Goal: Check status: Check status

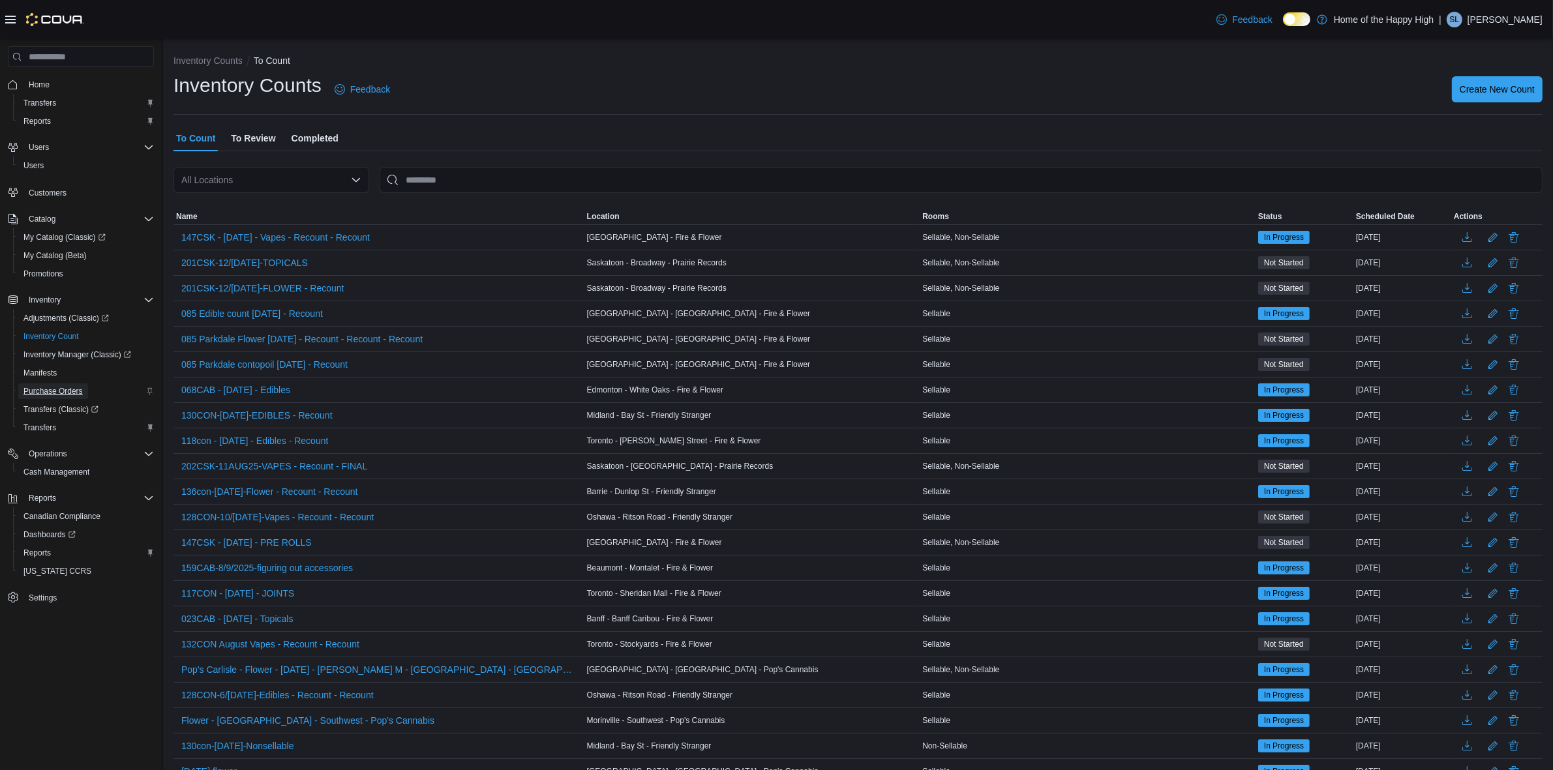
click at [60, 393] on span "Purchase Orders" at bounding box center [52, 391] width 59 height 10
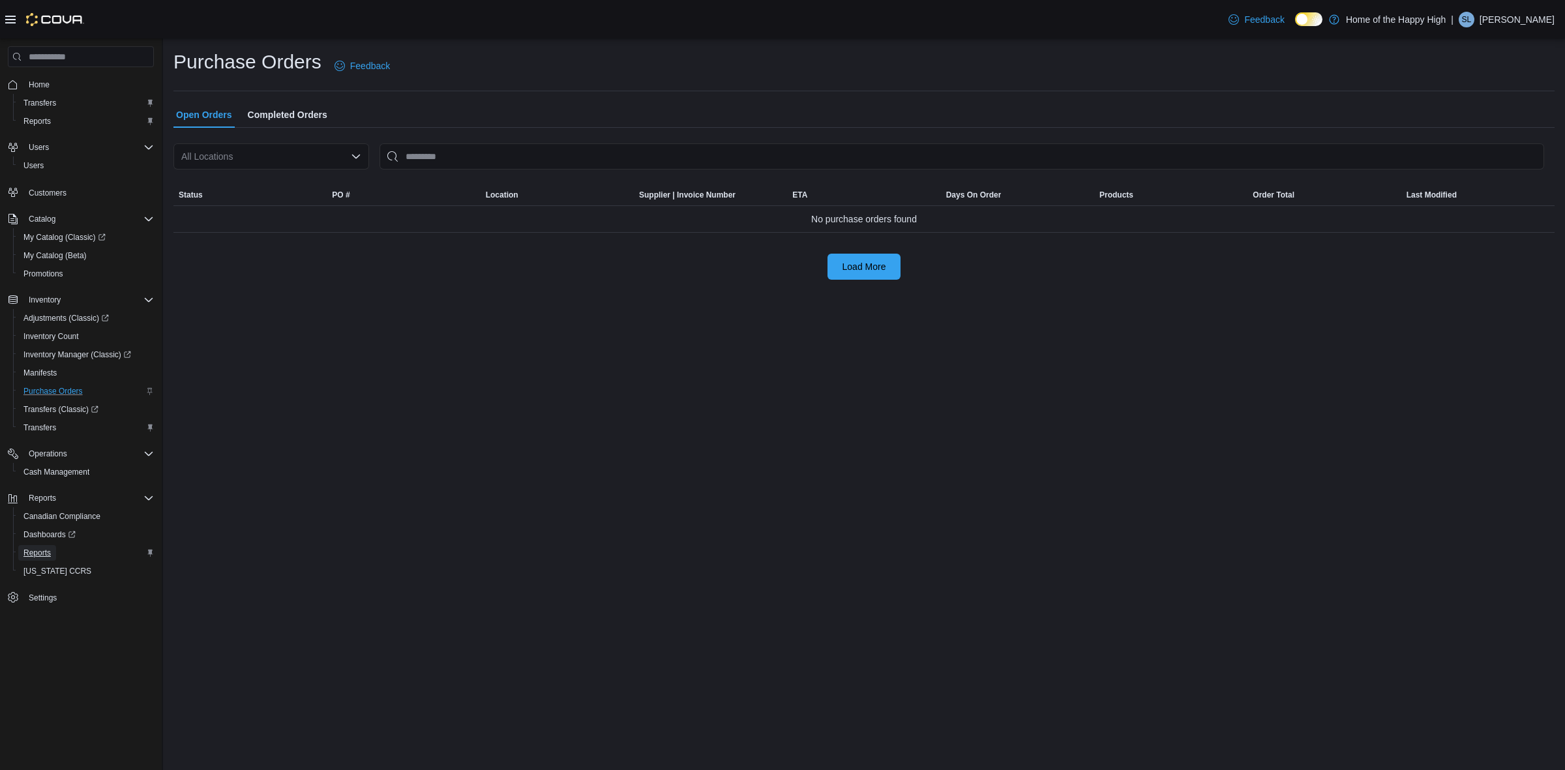
click at [35, 548] on span "Reports" at bounding box center [36, 553] width 27 height 10
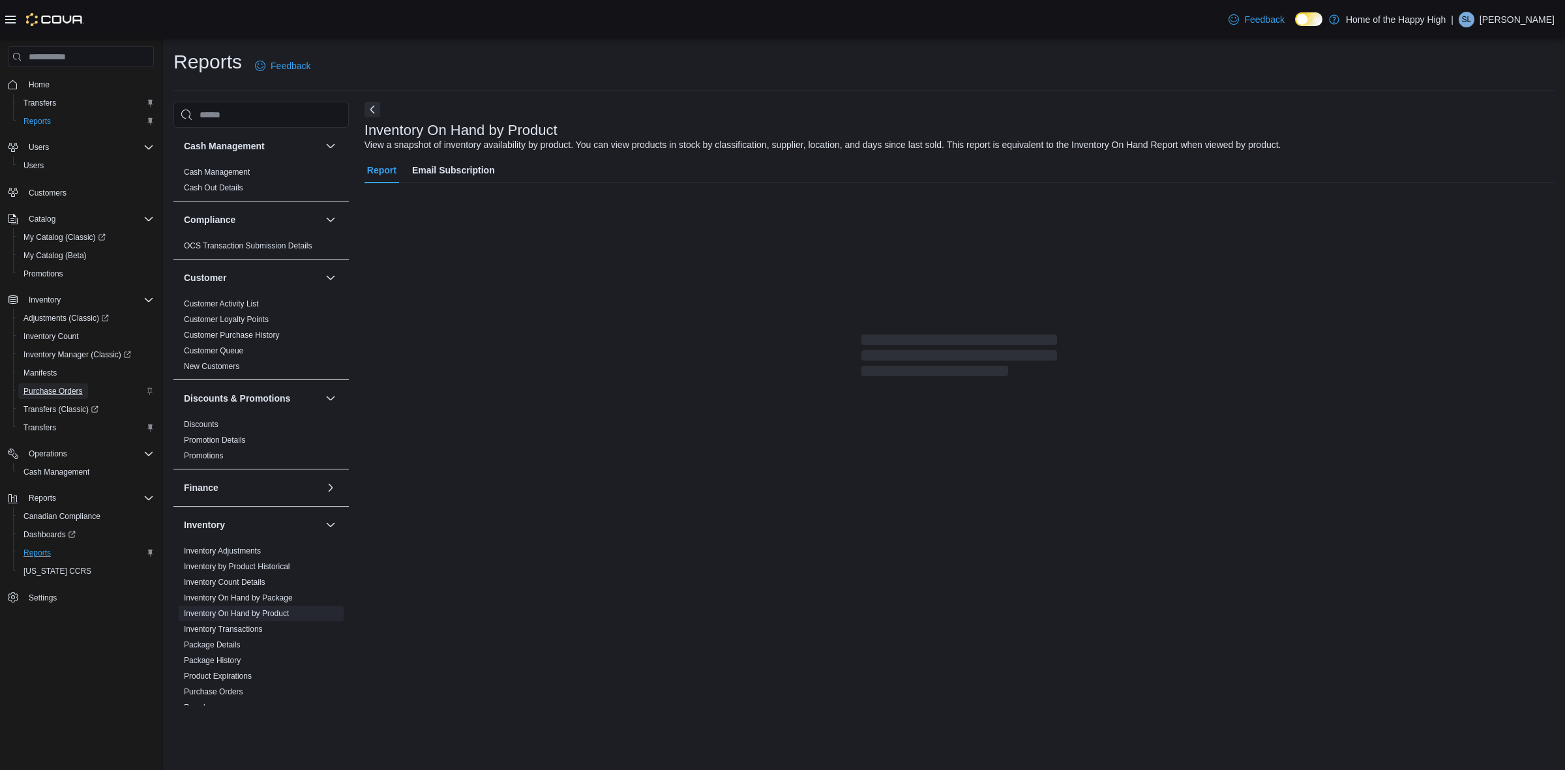
click at [53, 386] on span "Purchase Orders" at bounding box center [52, 391] width 59 height 10
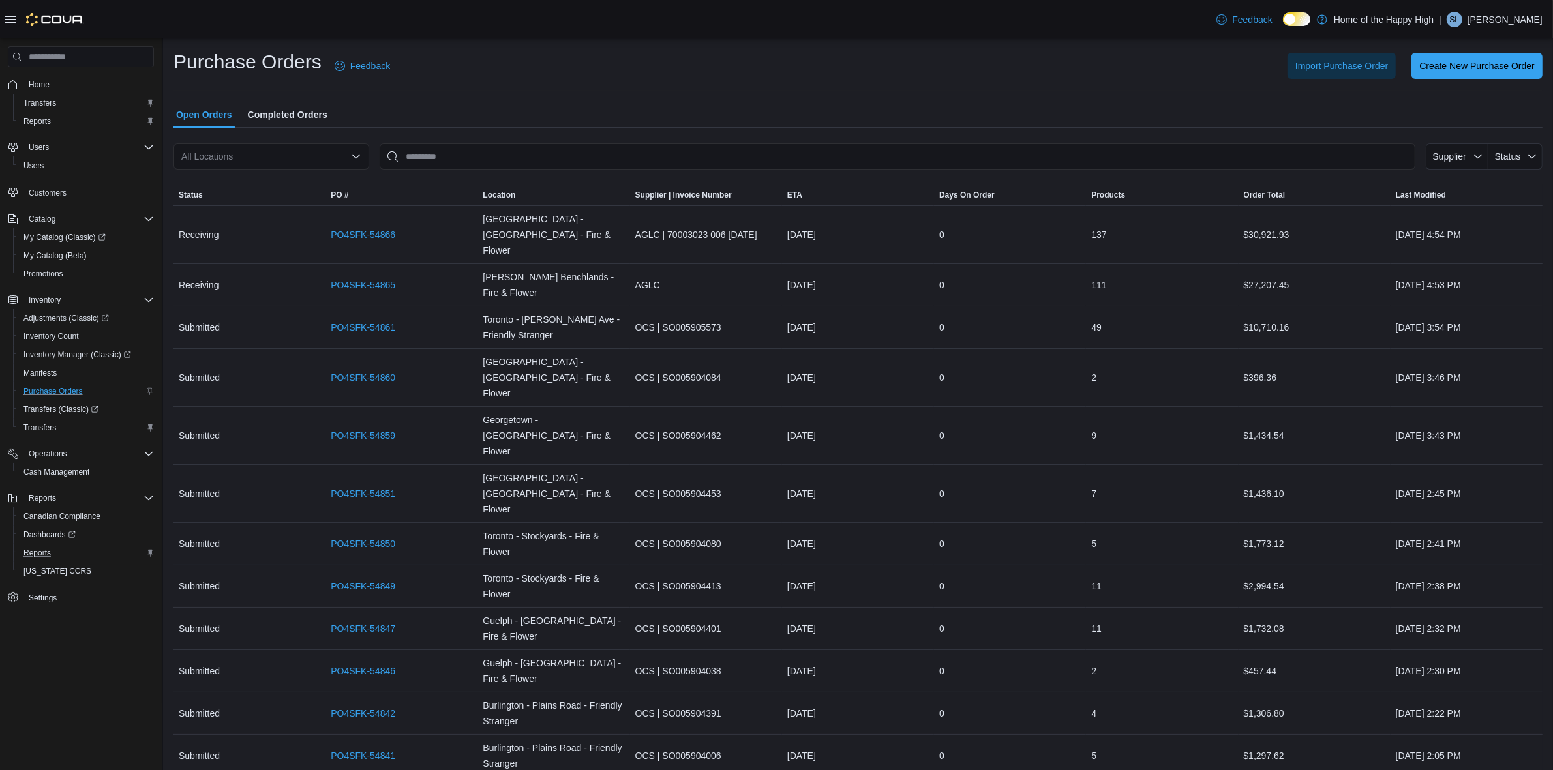
click at [251, 161] on div "All Locations" at bounding box center [271, 156] width 196 height 26
type input "****"
click at [287, 219] on span "Saskatoon - Broadway - Prairie Records" at bounding box center [318, 216] width 163 height 13
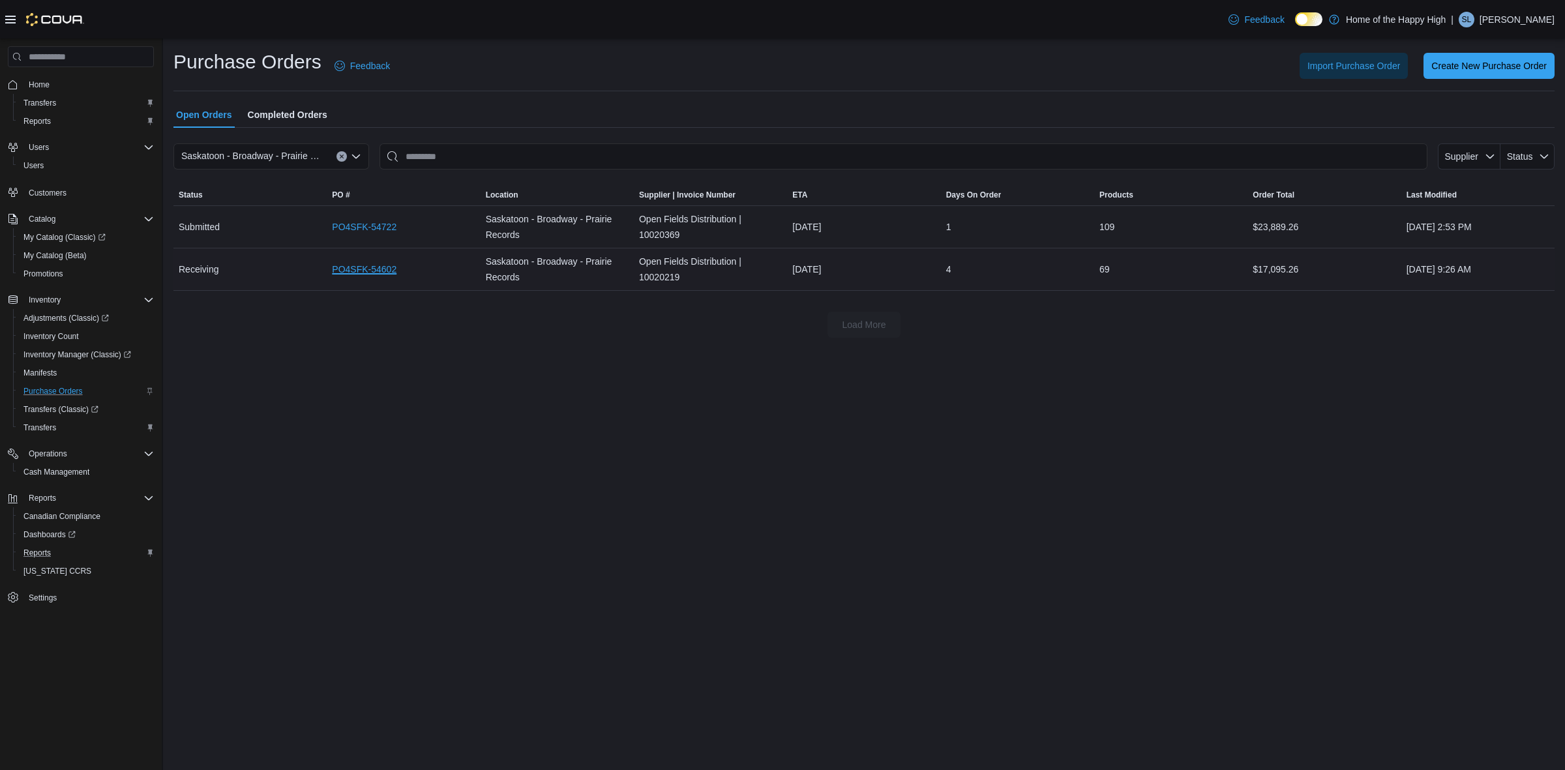
click at [361, 271] on link "PO4SFK-54602" at bounding box center [364, 270] width 65 height 16
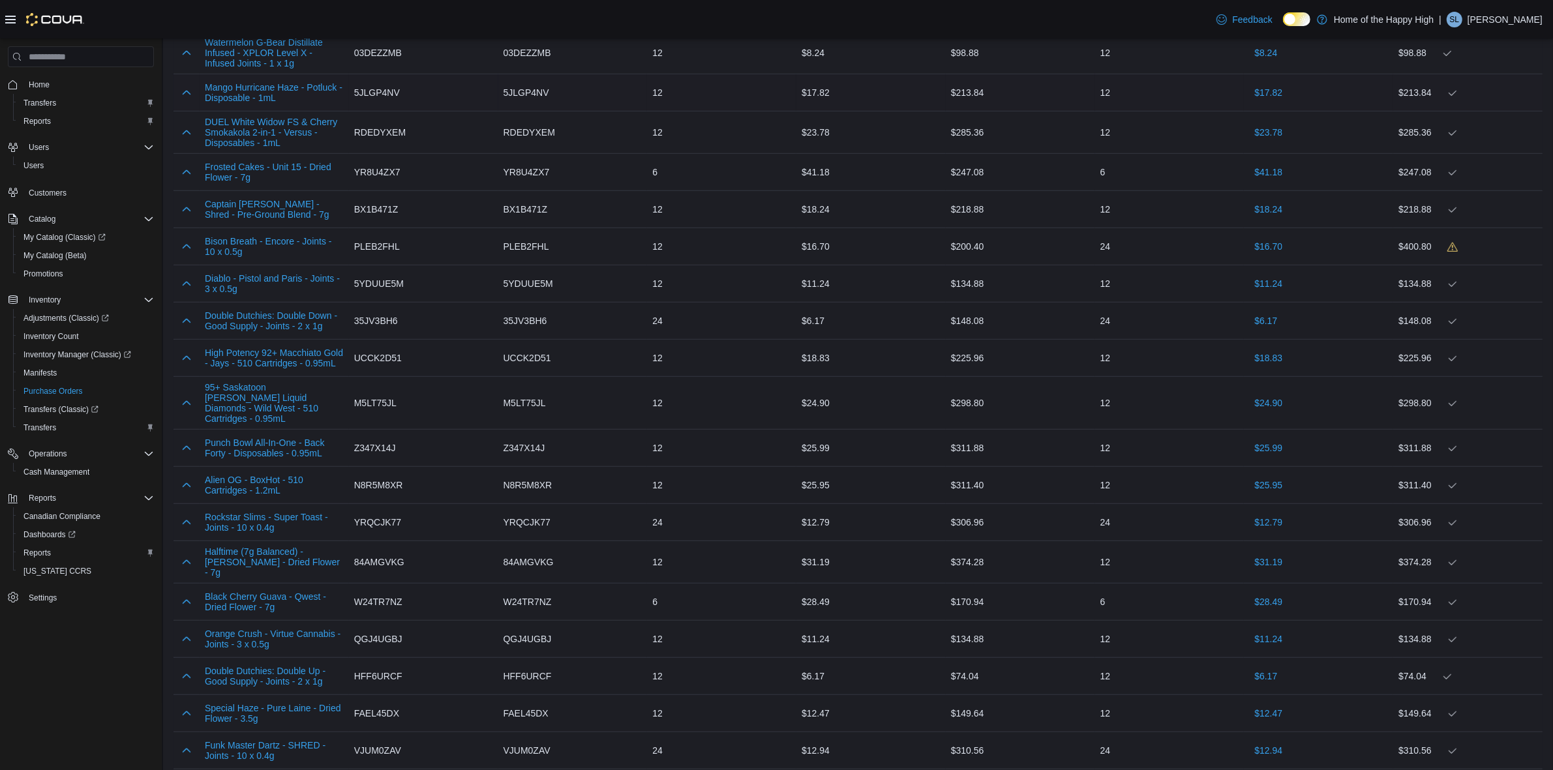
scroll to position [1019, 0]
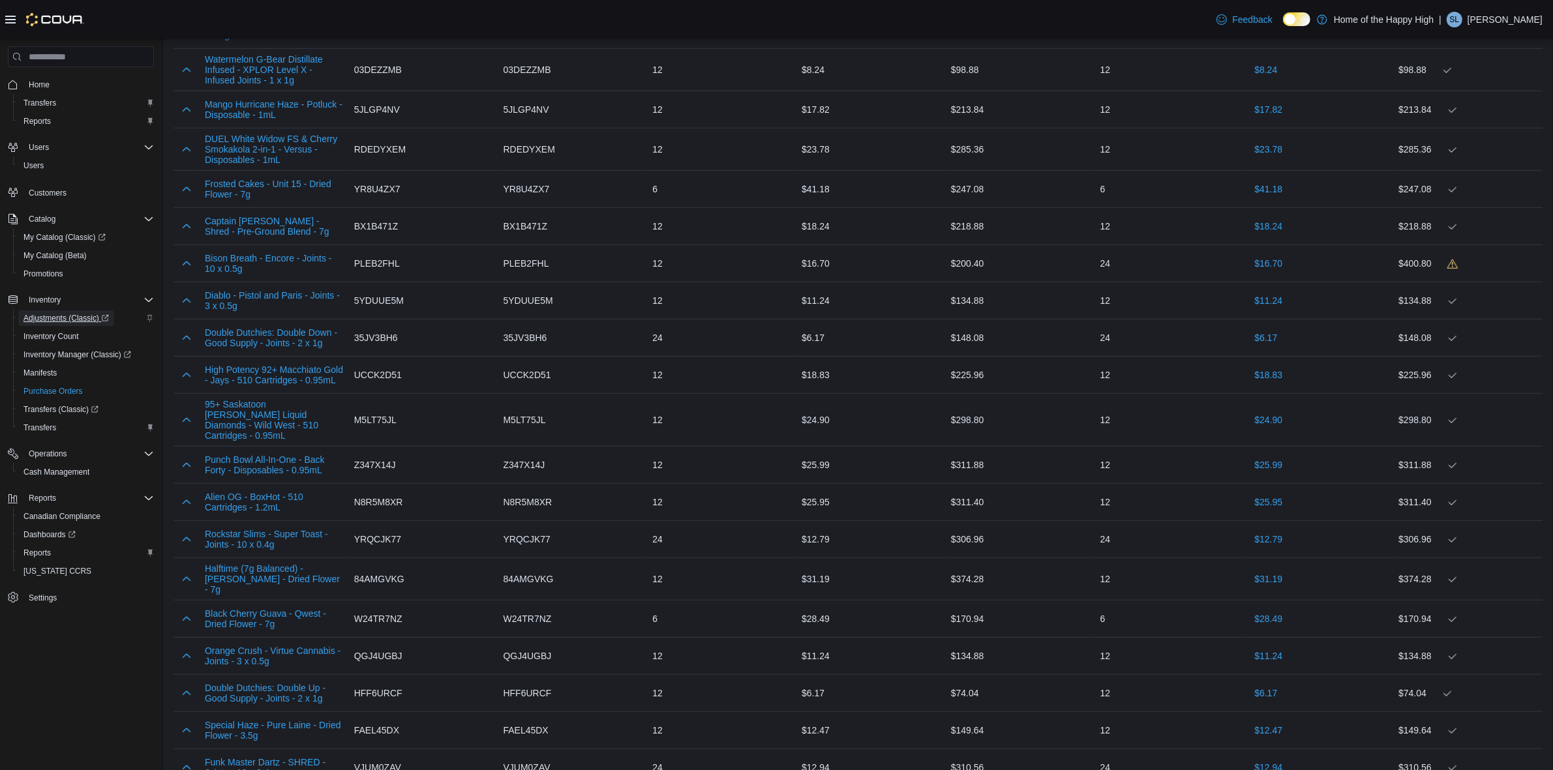
click at [70, 313] on span "Adjustments (Classic)" at bounding box center [65, 318] width 85 height 10
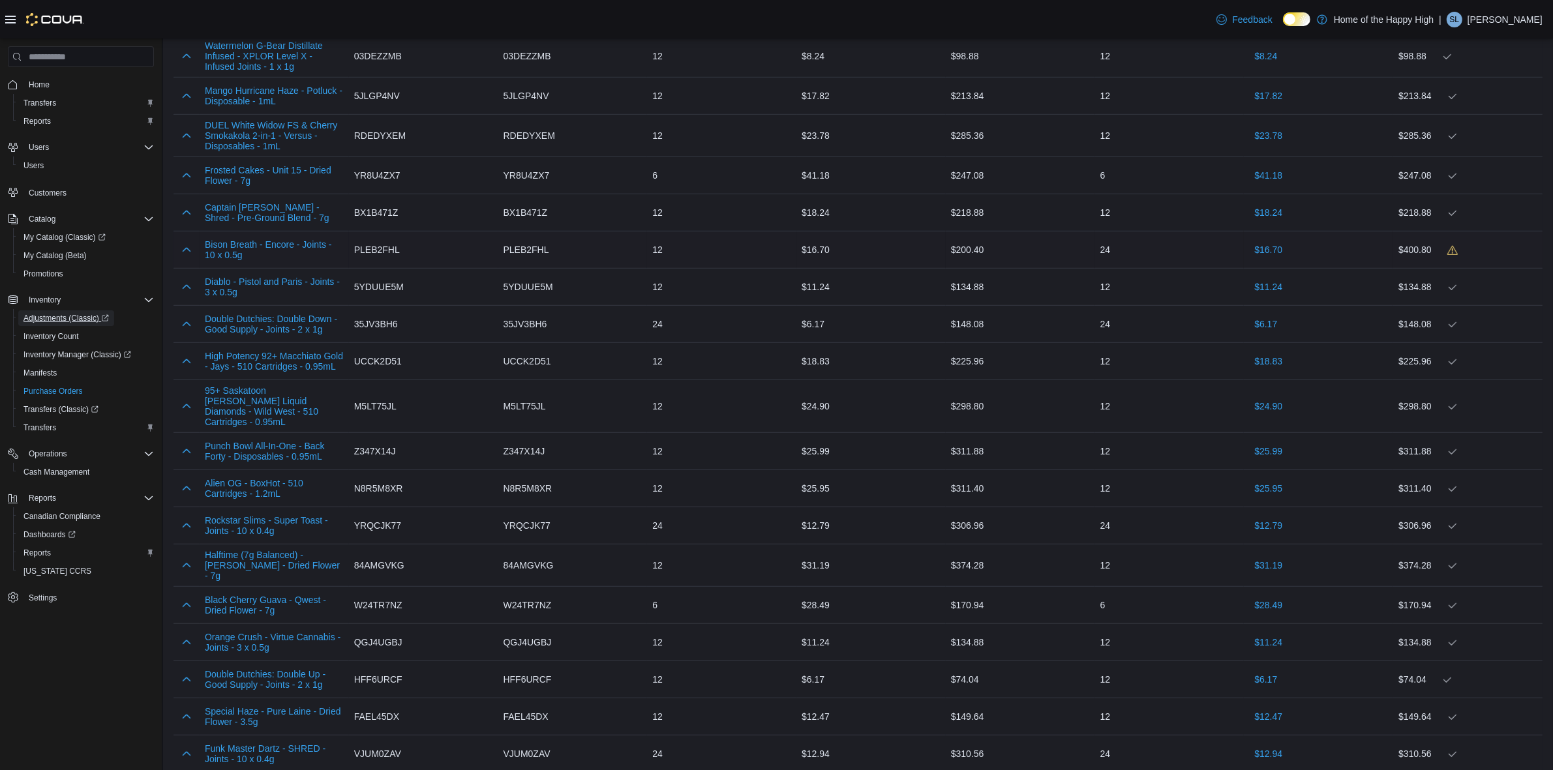
scroll to position [1039, 0]
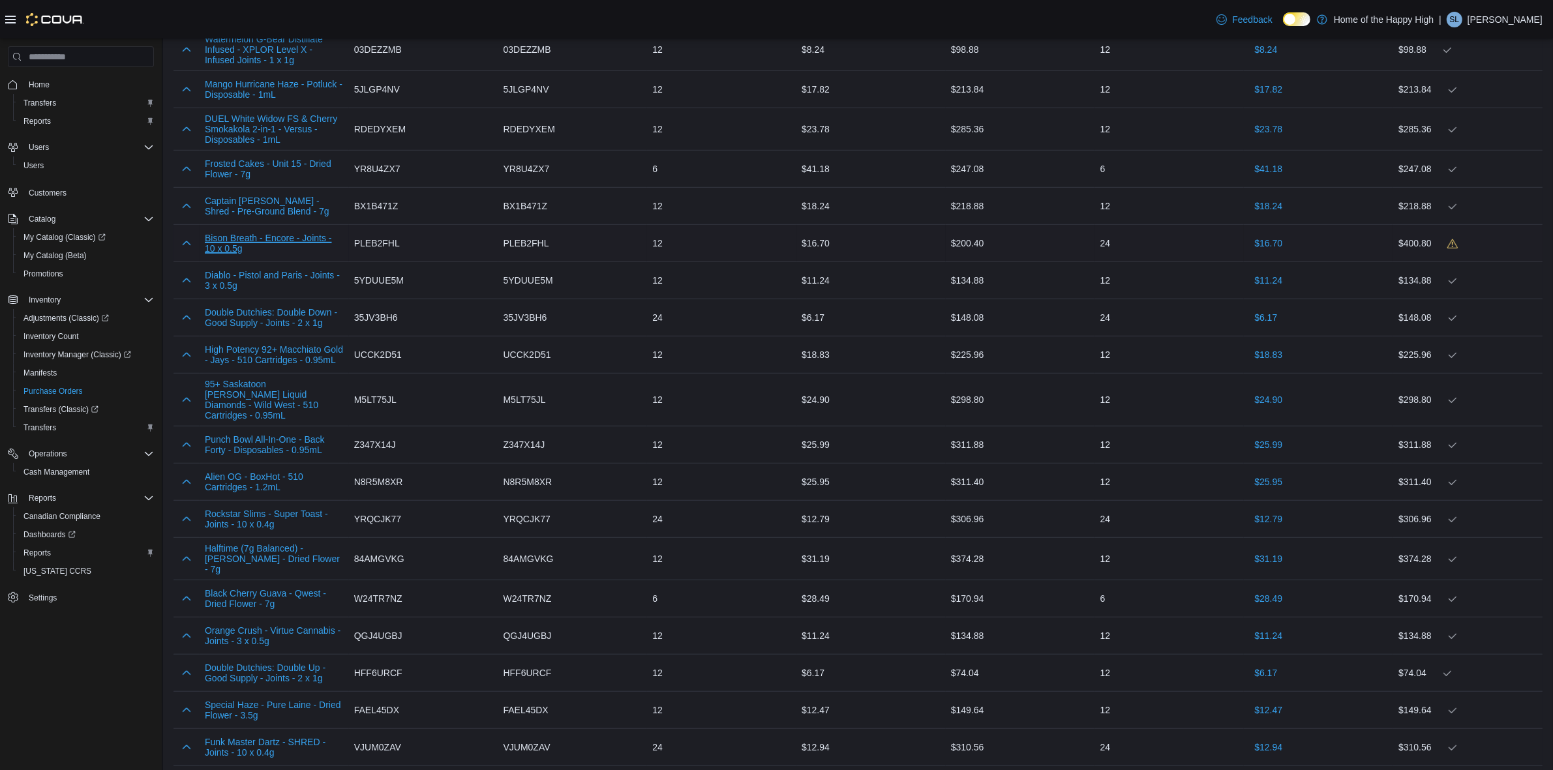
click at [336, 233] on button "Bison Breath - Encore - Joints - 10 x 0.5g" at bounding box center [274, 243] width 139 height 21
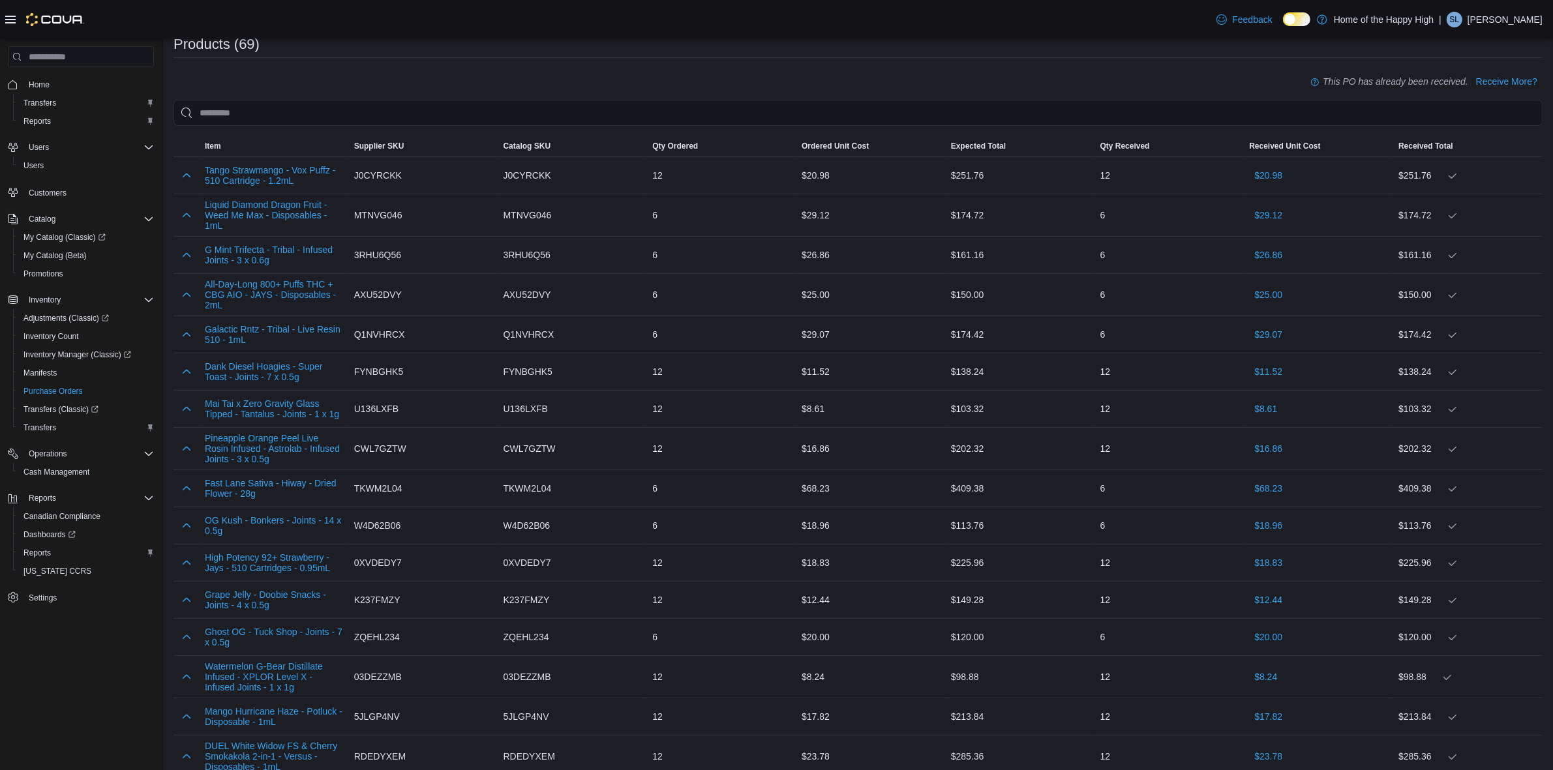
scroll to position [0, 0]
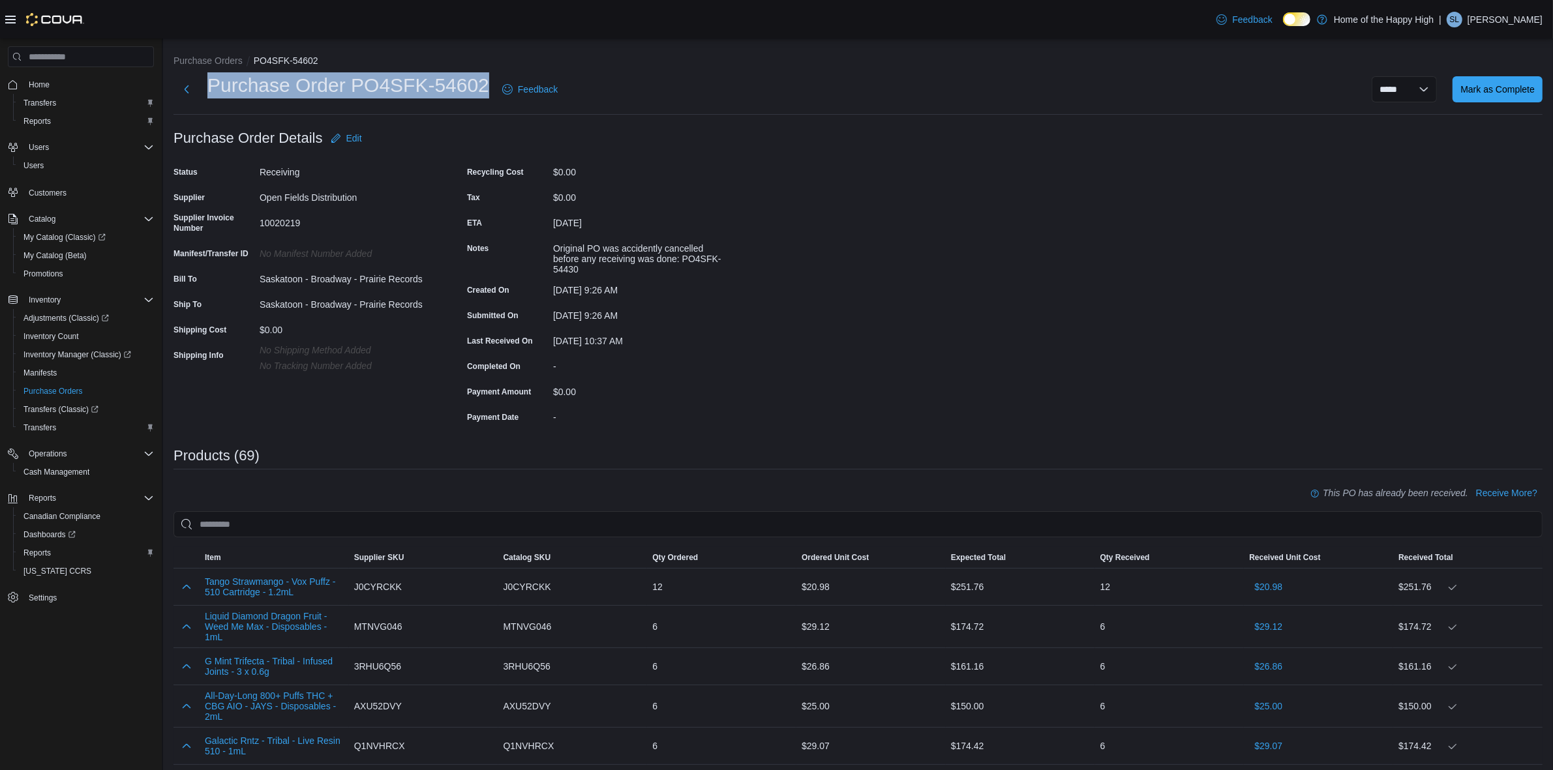
drag, startPoint x: 491, startPoint y: 83, endPoint x: 211, endPoint y: 95, distance: 280.7
click at [211, 95] on div "Purchase Order PO4SFK-54602 Feedback" at bounding box center [367, 89] width 389 height 34
copy h1 "Purchase Order PO4SFK-54602"
drag, startPoint x: 491, startPoint y: 85, endPoint x: 353, endPoint y: 102, distance: 139.3
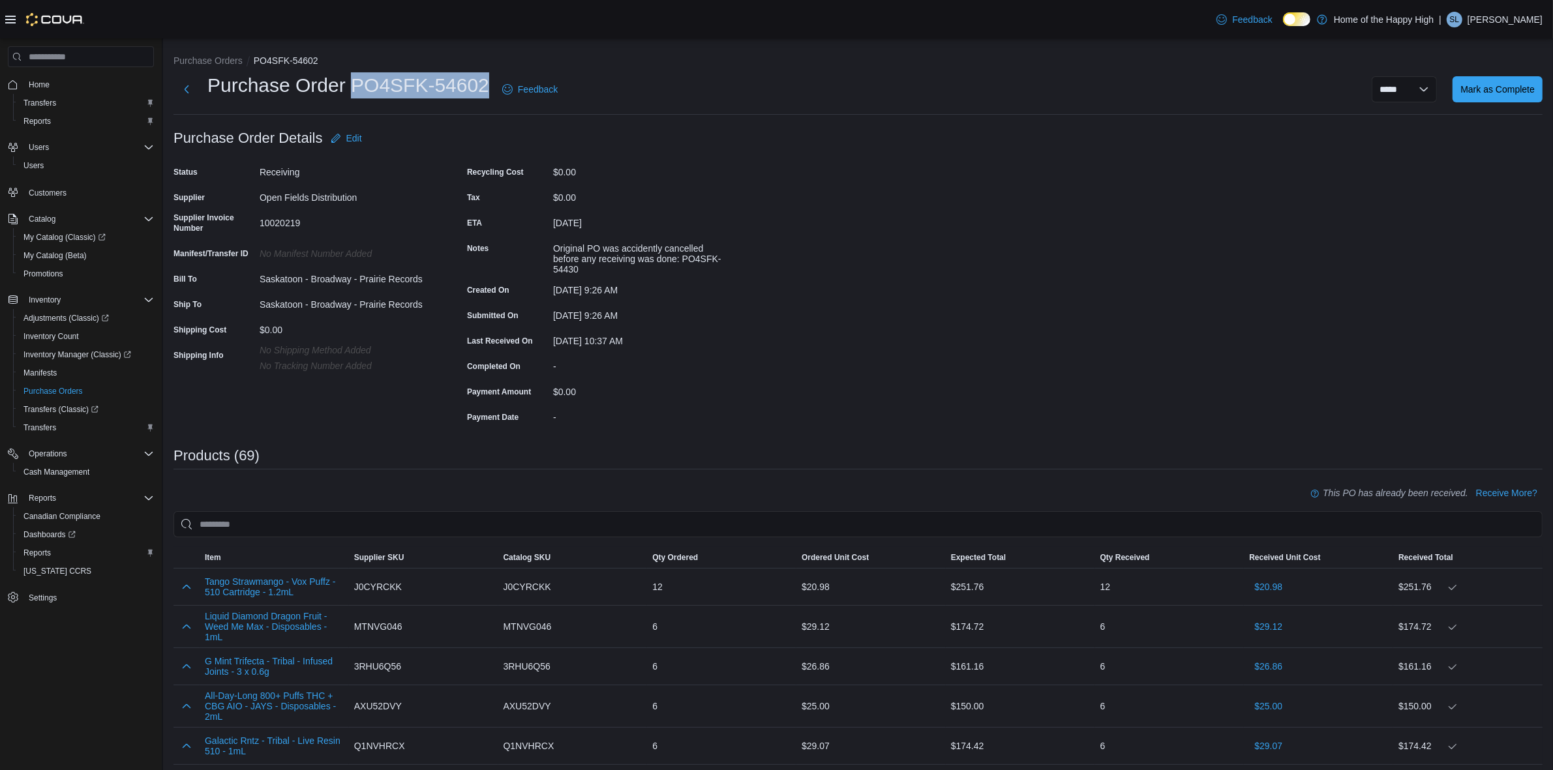
click at [353, 102] on div "Purchase Order PO4SFK-54602 Feedback" at bounding box center [367, 89] width 389 height 34
copy h1 "PO4SFK-54602"
drag, startPoint x: 493, startPoint y: 78, endPoint x: 353, endPoint y: 93, distance: 140.3
click at [353, 93] on div "Purchase Order PO4SFK-54602 Feedback" at bounding box center [367, 89] width 389 height 34
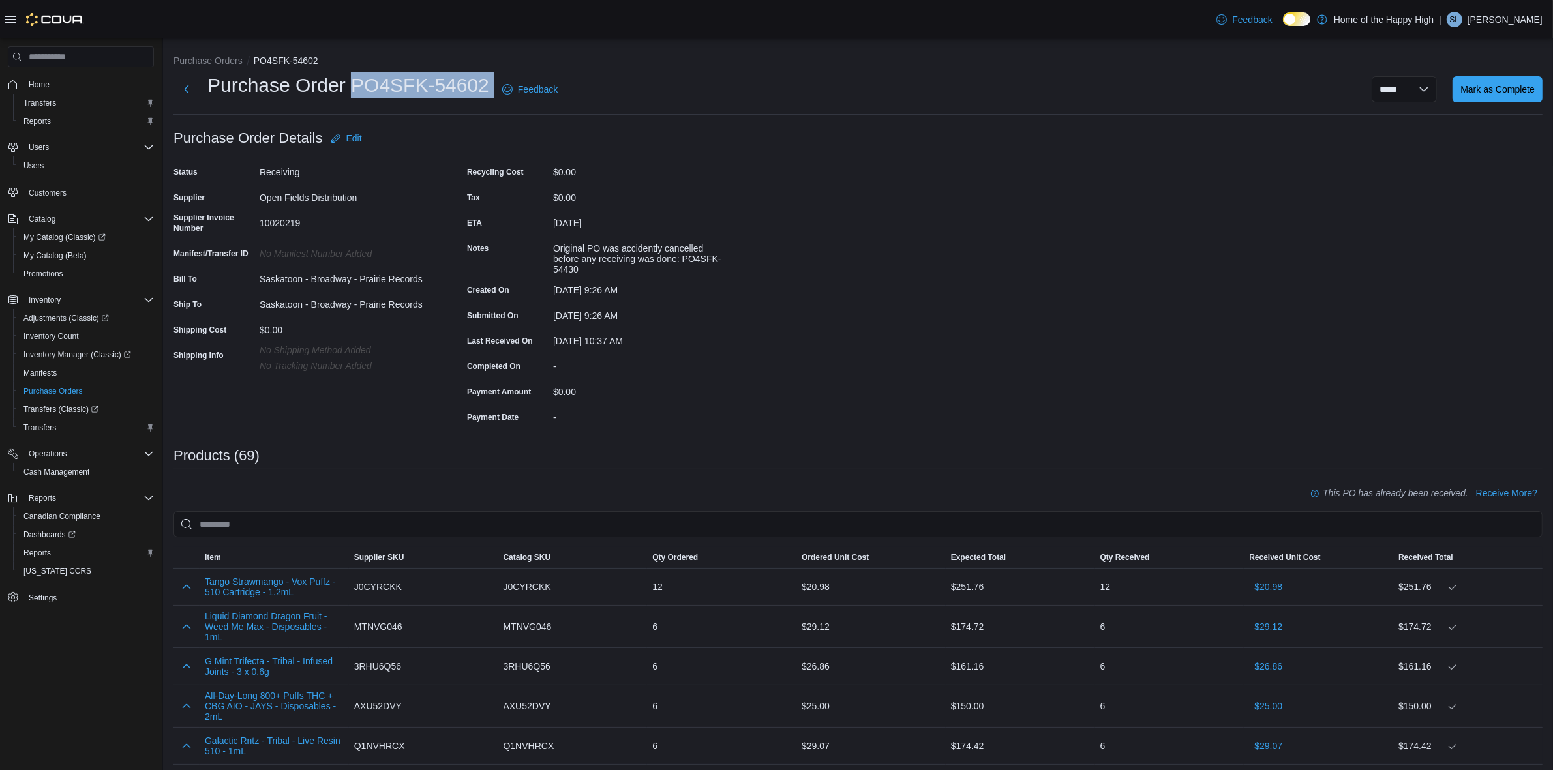
copy div "PO4SFK-54602"
click at [768, 112] on div "**********" at bounding box center [857, 93] width 1369 height 42
drag, startPoint x: 485, startPoint y: 80, endPoint x: 352, endPoint y: 85, distance: 132.5
click at [352, 85] on h1 "Purchase Order PO4SFK-54602" at bounding box center [348, 85] width 282 height 26
copy h1 "PO4SFK-54602"
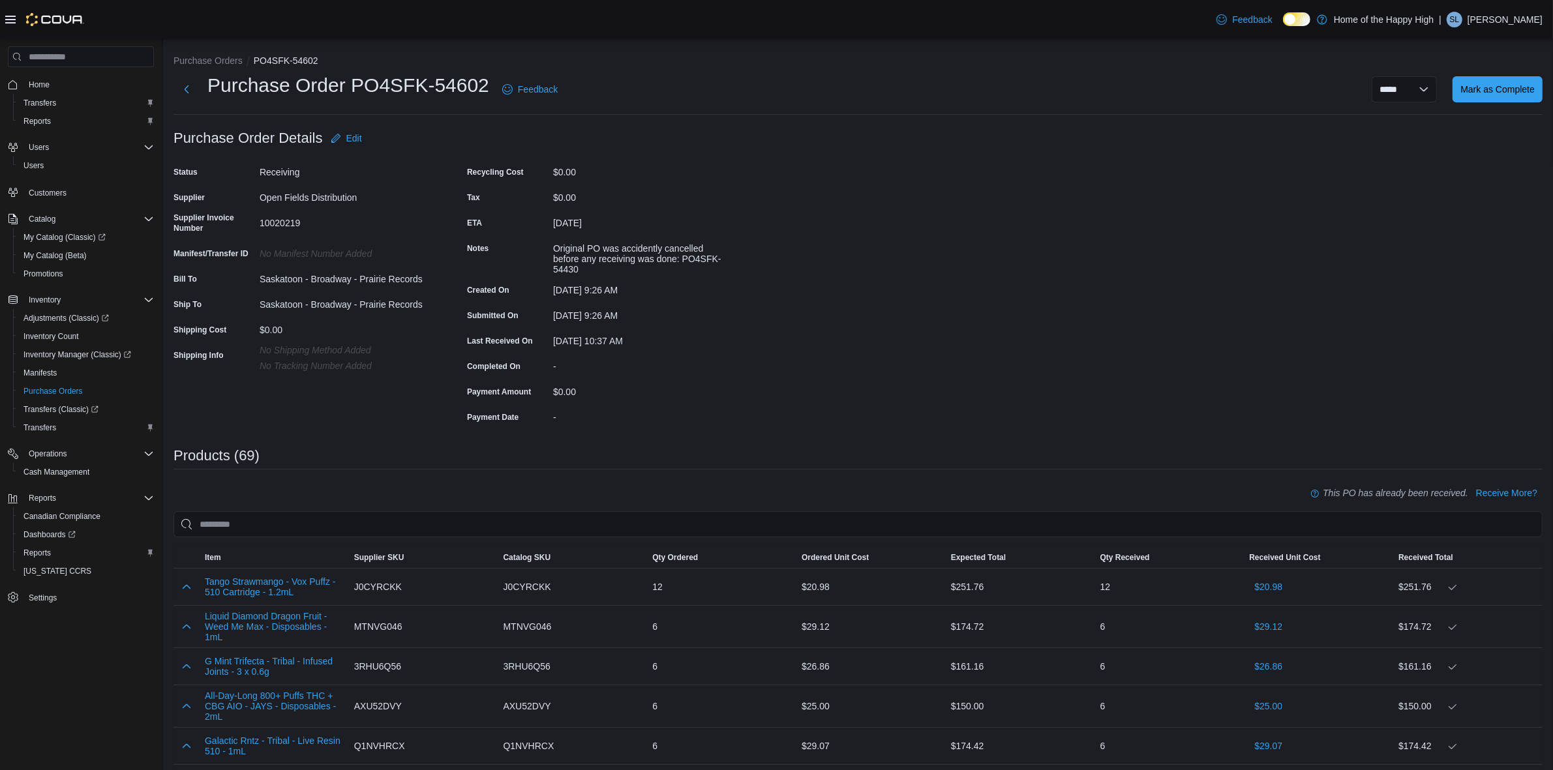
click at [1028, 106] on div "**********" at bounding box center [857, 93] width 1369 height 42
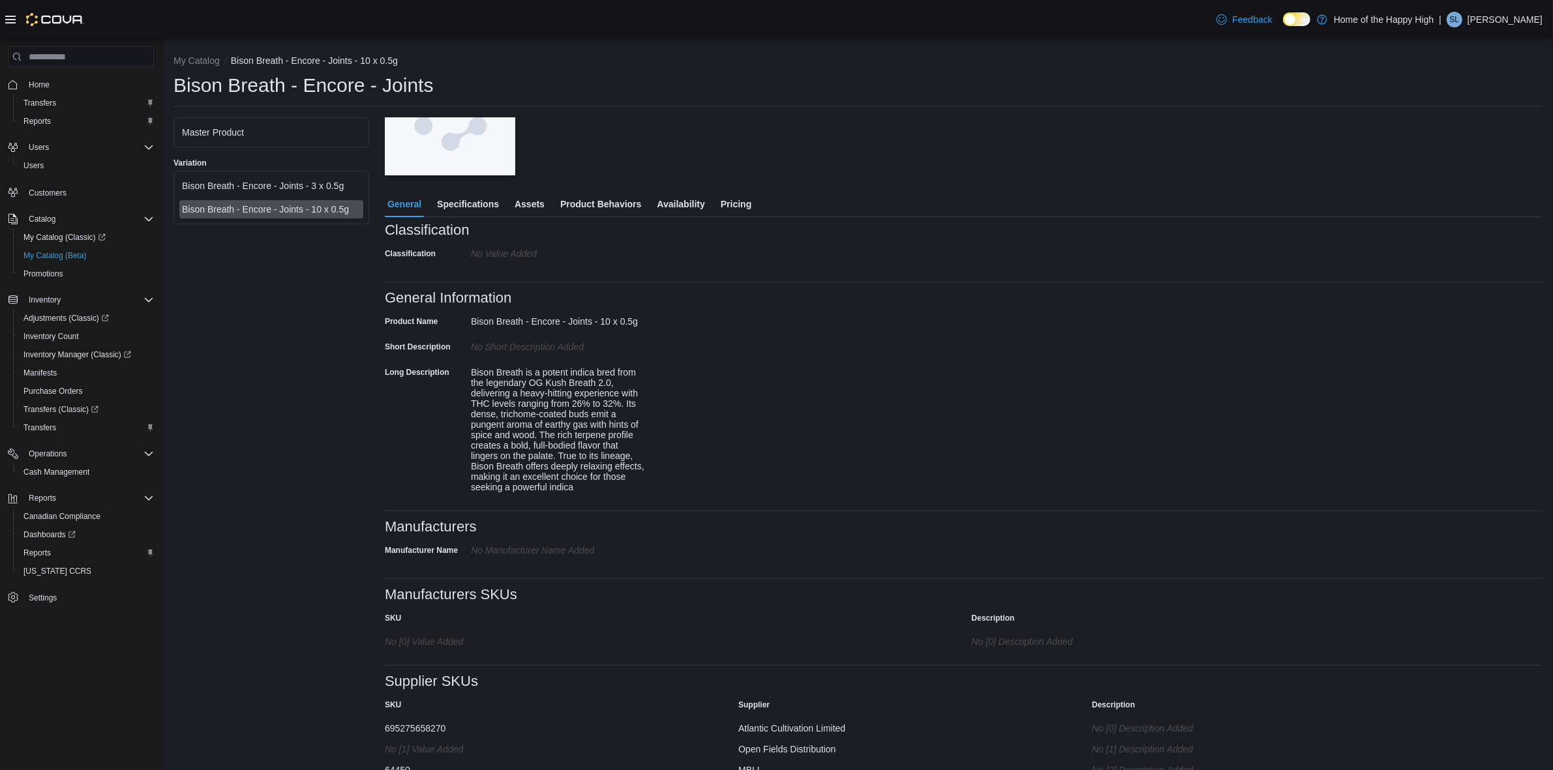
scroll to position [155, 0]
